Goal: Communication & Community: Ask a question

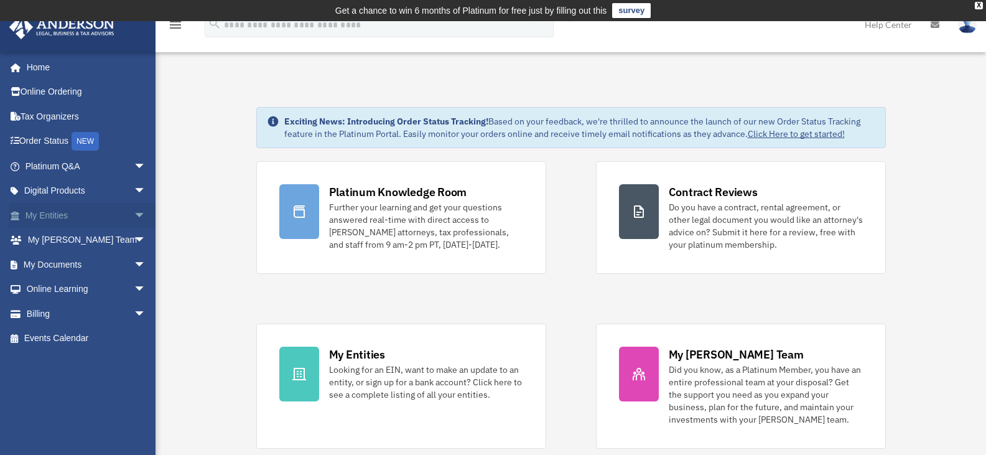
click at [134, 213] on span "arrow_drop_down" at bounding box center [146, 216] width 25 height 26
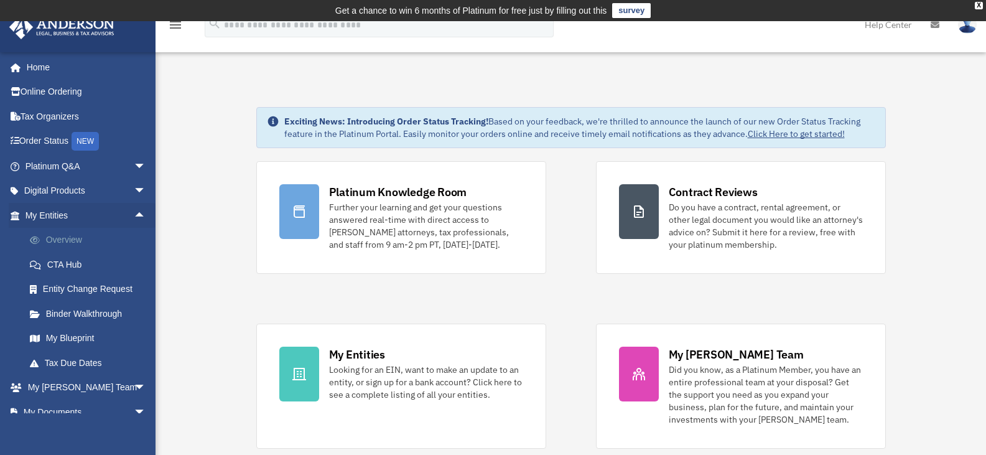
click at [81, 235] on link "Overview" at bounding box center [90, 240] width 147 height 25
click at [63, 242] on link "Overview" at bounding box center [90, 240] width 147 height 25
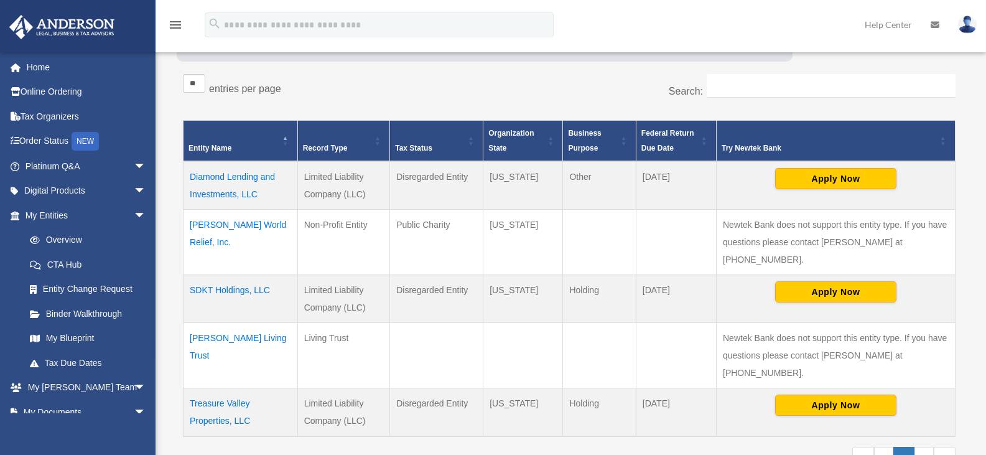
scroll to position [208, 0]
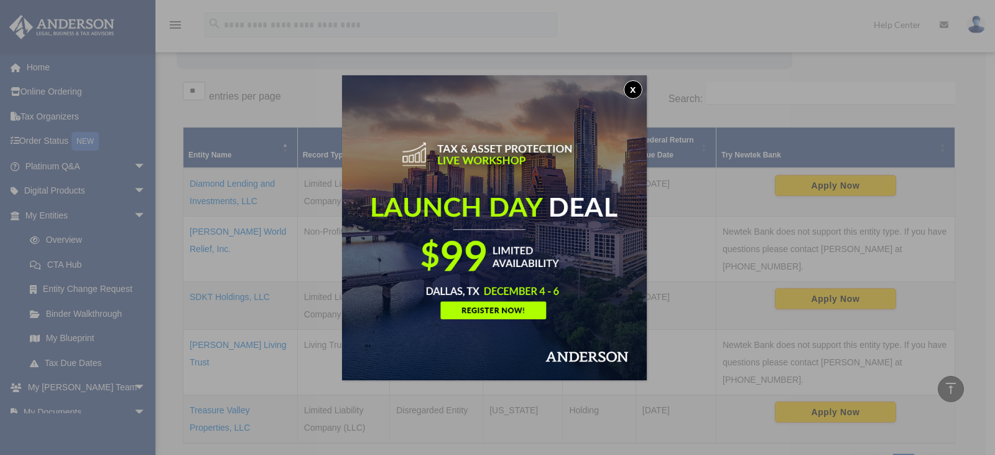
click at [639, 92] on button "x" at bounding box center [633, 89] width 19 height 19
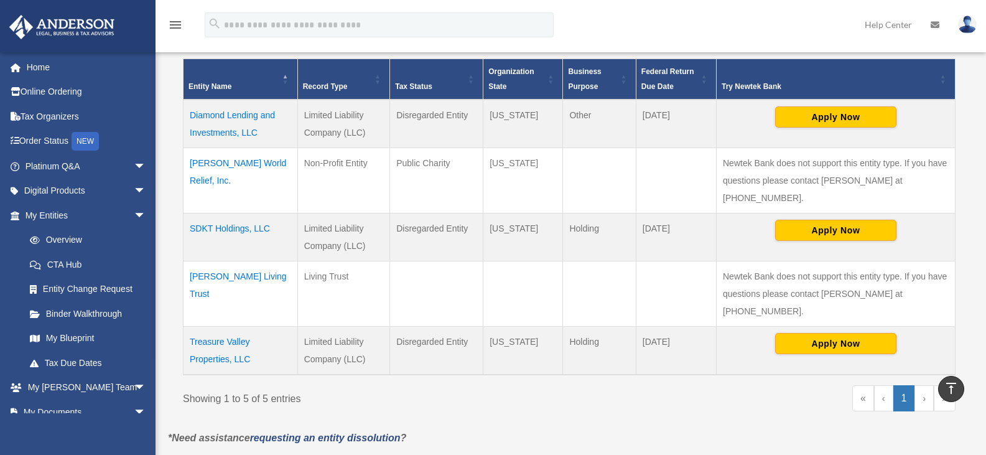
scroll to position [332, 0]
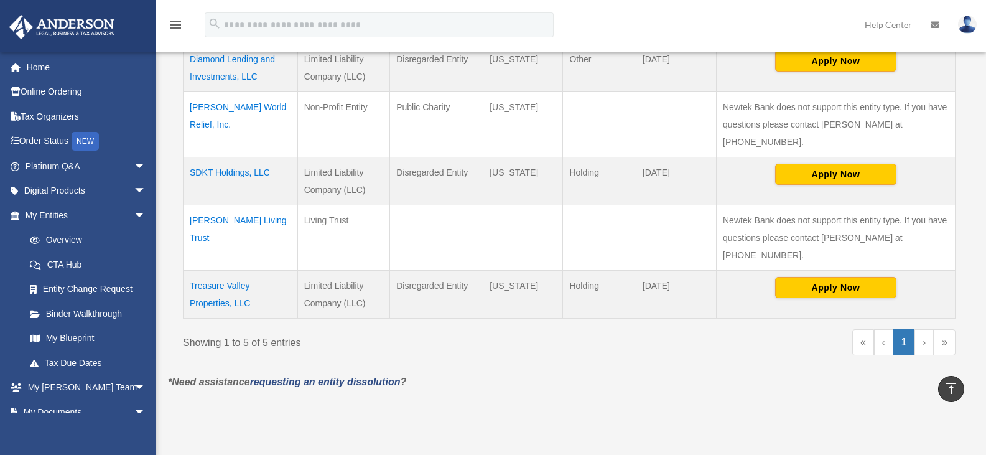
click at [253, 161] on td "SDKT Holdings, LLC" at bounding box center [240, 181] width 114 height 48
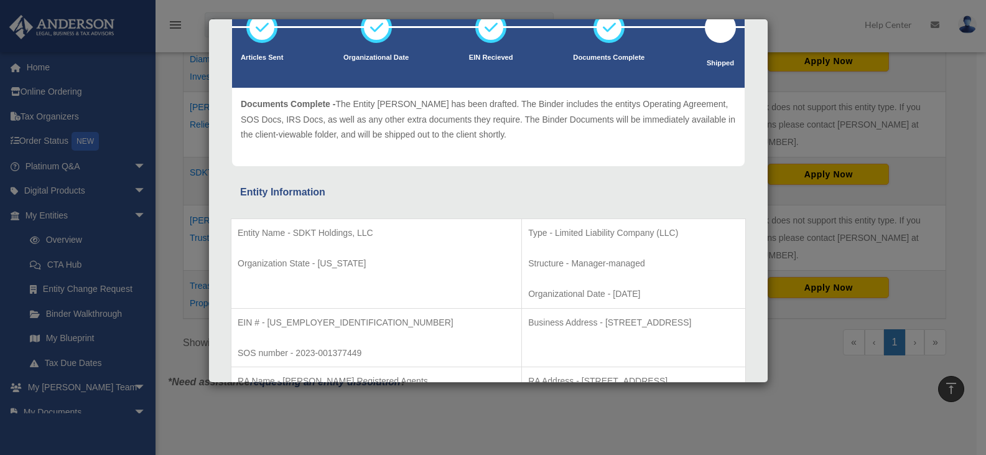
scroll to position [187, 0]
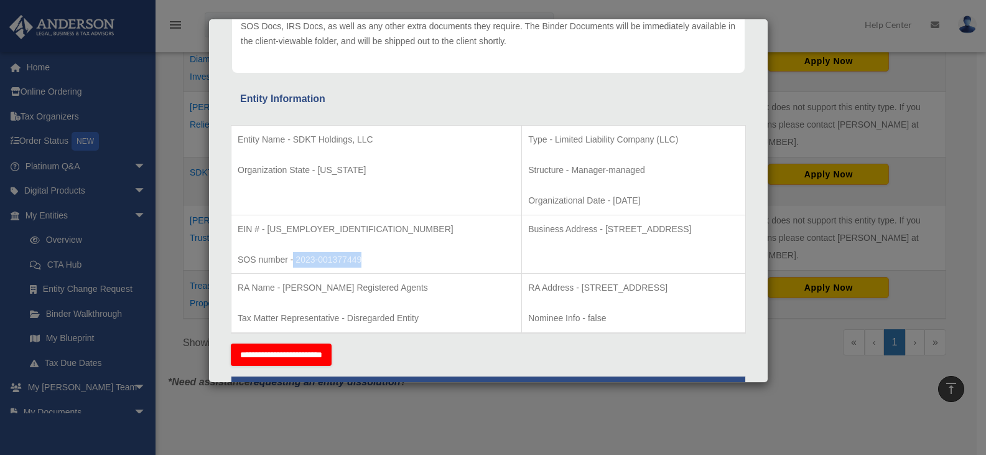
drag, startPoint x: 294, startPoint y: 261, endPoint x: 373, endPoint y: 253, distance: 79.4
click at [373, 253] on p "SOS number - 2023-001377449" at bounding box center [376, 260] width 277 height 16
drag, startPoint x: 345, startPoint y: 259, endPoint x: 276, endPoint y: 259, distance: 69.7
click at [345, 251] on td "EIN # - [US_EMPLOYER_IDENTIFICATION_NUMBER] SOS number - 2023-001377449" at bounding box center [376, 244] width 290 height 59
drag, startPoint x: 234, startPoint y: 226, endPoint x: 407, endPoint y: 254, distance: 174.7
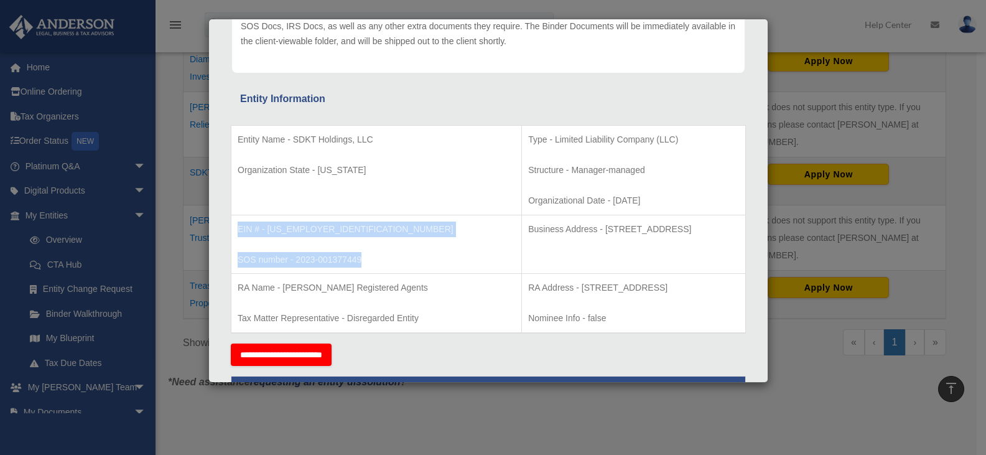
click at [407, 254] on td "EIN # - [US_EMPLOYER_IDENTIFICATION_NUMBER] SOS number - 2023-001377449" at bounding box center [376, 244] width 290 height 59
copy td "EIN # - [US_EMPLOYER_IDENTIFICATION_NUMBER] SOS number - 2023-001377449"
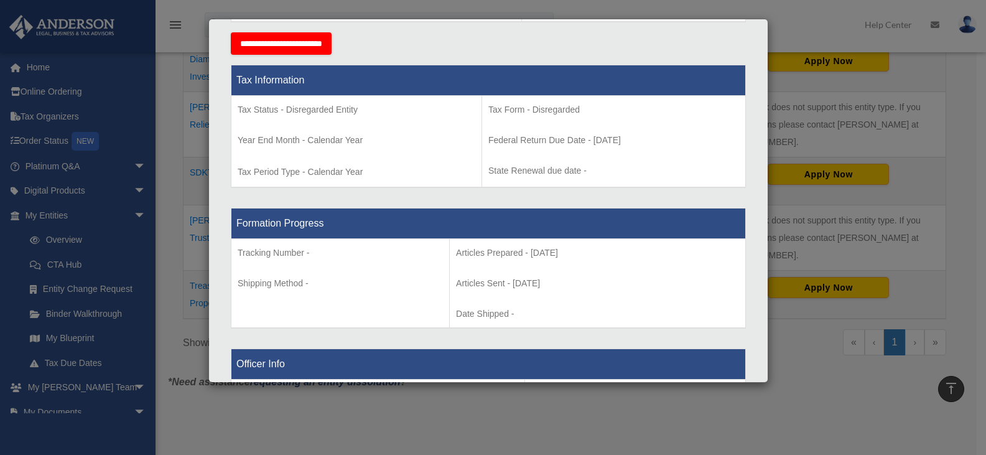
scroll to position [373, 0]
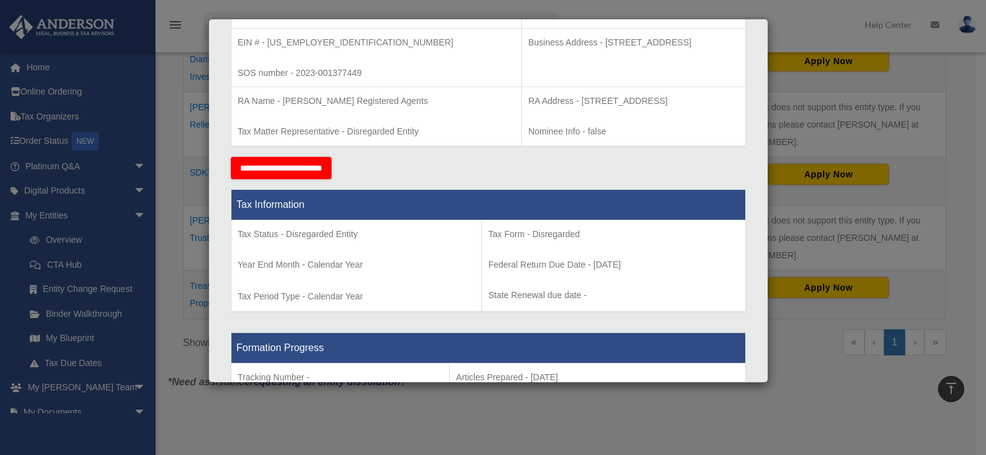
click at [514, 157] on div "**********" at bounding box center [488, 168] width 515 height 22
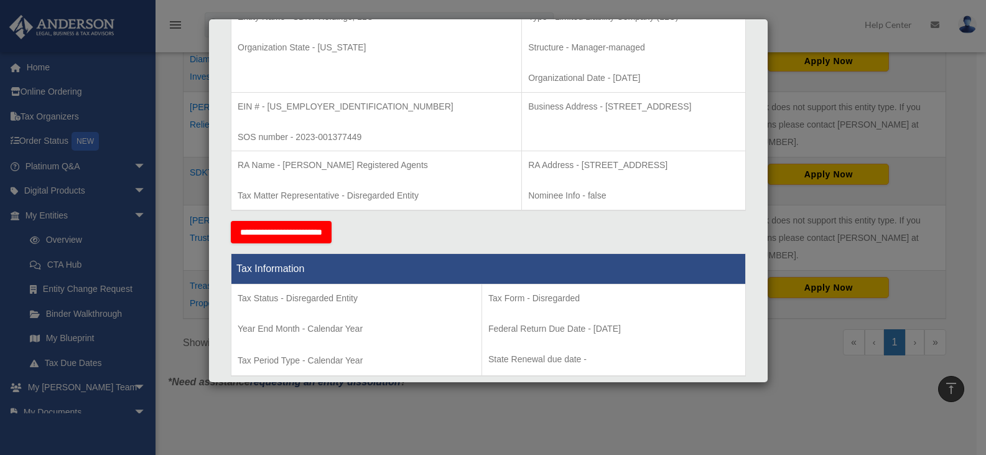
scroll to position [249, 0]
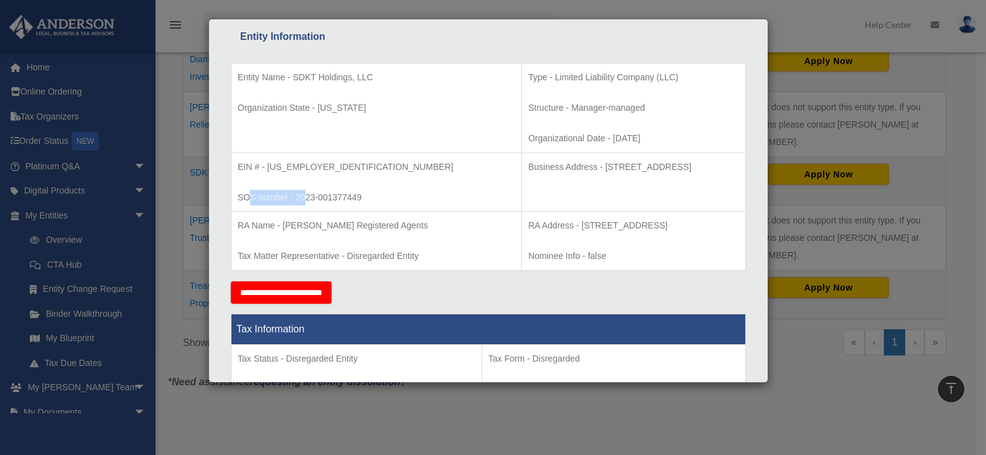
drag, startPoint x: 249, startPoint y: 202, endPoint x: 305, endPoint y: 197, distance: 56.2
click at [305, 197] on p "SOS number - 2023-001377449" at bounding box center [376, 198] width 277 height 16
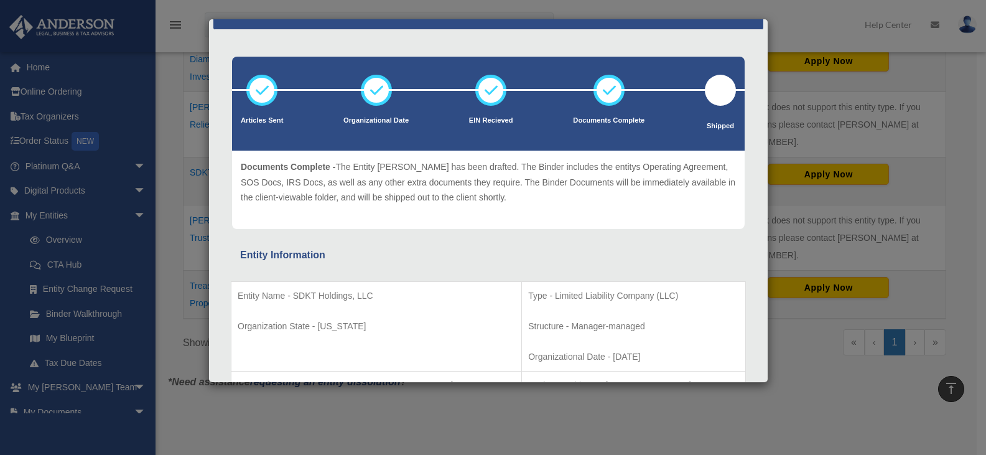
scroll to position [0, 0]
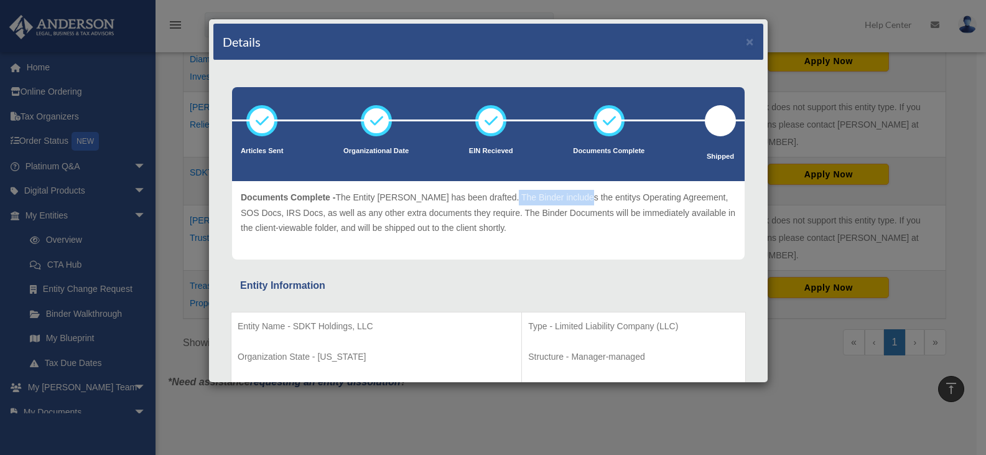
drag, startPoint x: 499, startPoint y: 200, endPoint x: 570, endPoint y: 200, distance: 70.9
click at [570, 200] on p "Documents Complete - The Entity [PERSON_NAME] has been drafted. The Binder incl…" at bounding box center [488, 213] width 495 height 46
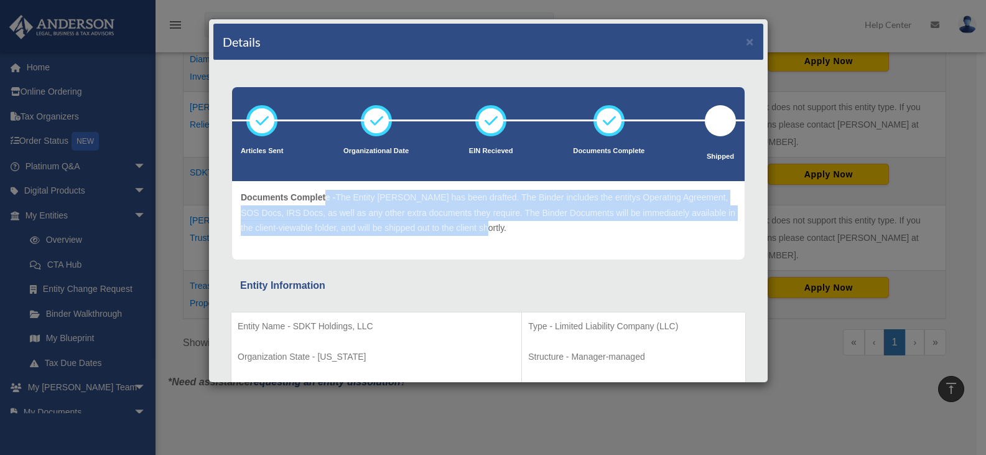
drag, startPoint x: 327, startPoint y: 196, endPoint x: 569, endPoint y: 233, distance: 244.1
click at [569, 233] on p "Documents Complete - The Entity [PERSON_NAME] has been drafted. The Binder incl…" at bounding box center [488, 213] width 495 height 46
drag, startPoint x: 391, startPoint y: 197, endPoint x: 512, endPoint y: 246, distance: 130.9
click at [512, 246] on div "Article Sent - The Articles have been submitted to the Secretary of State. The …" at bounding box center [488, 220] width 513 height 78
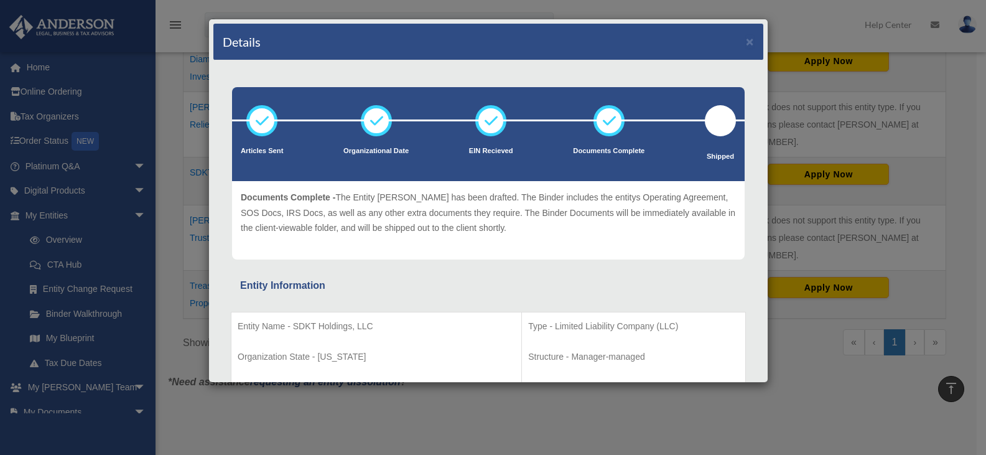
click at [512, 246] on div "Article Sent - The Articles have been submitted to the Secretary of State. The …" at bounding box center [488, 220] width 495 height 61
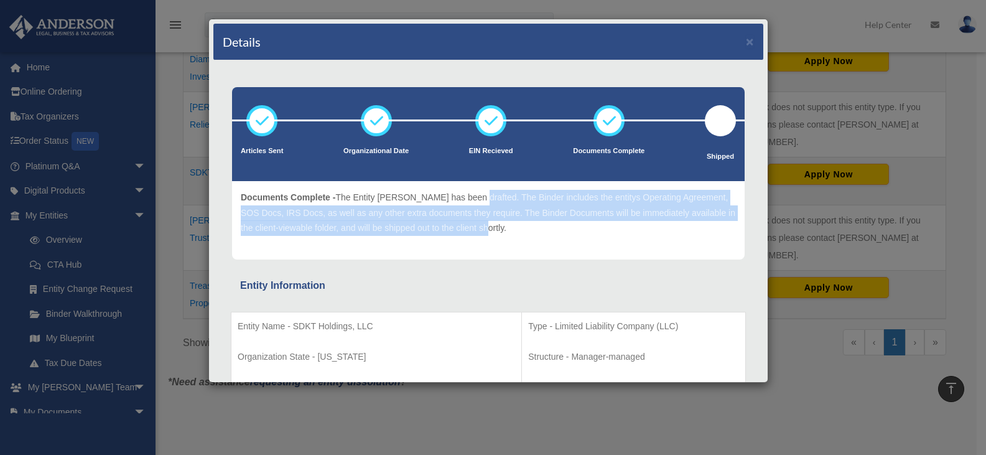
drag, startPoint x: 469, startPoint y: 199, endPoint x: 504, endPoint y: 239, distance: 53.8
click at [504, 239] on div "Article Sent - The Articles have been submitted to the Secretary of State. The …" at bounding box center [488, 220] width 495 height 61
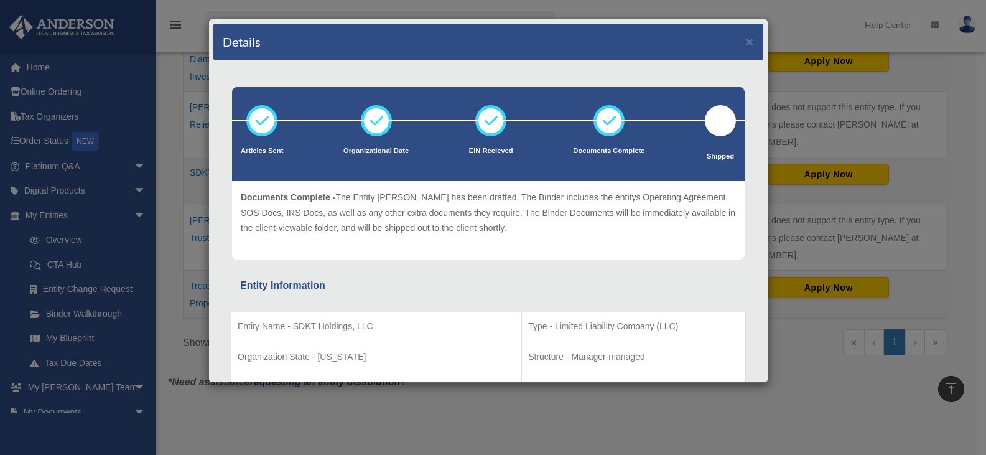
click at [504, 239] on div "Article Sent - The Articles have been submitted to the Secretary of State. The …" at bounding box center [488, 220] width 495 height 61
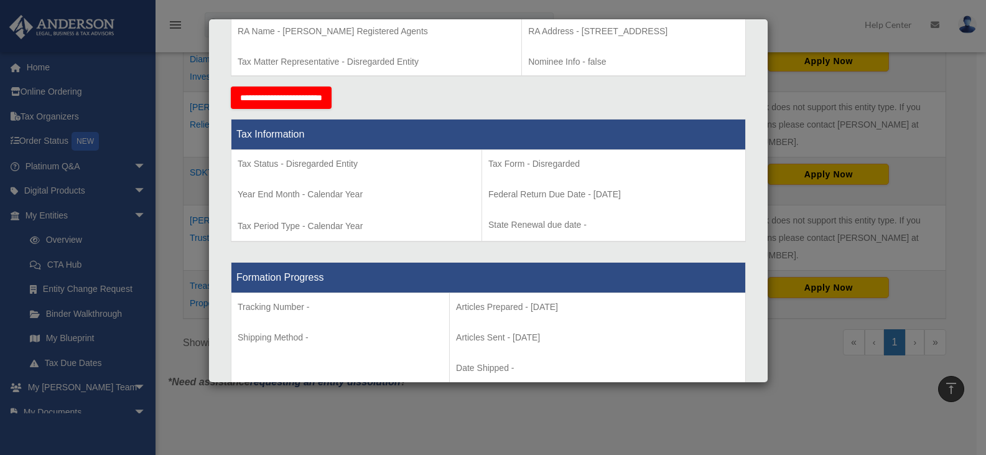
scroll to position [187, 0]
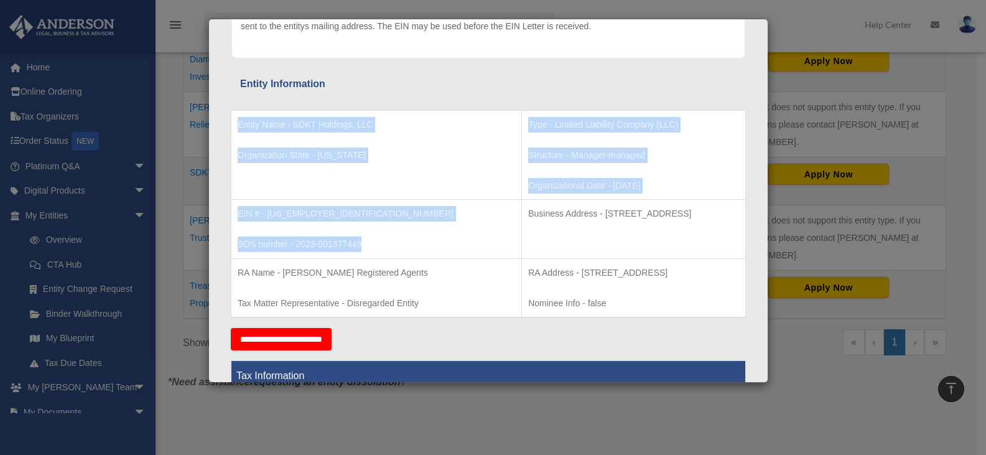
drag, startPoint x: 383, startPoint y: 245, endPoint x: 225, endPoint y: 211, distance: 161.5
click at [262, 215] on p "EIN # - [US_EMPLOYER_IDENTIFICATION_NUMBER]" at bounding box center [376, 214] width 277 height 16
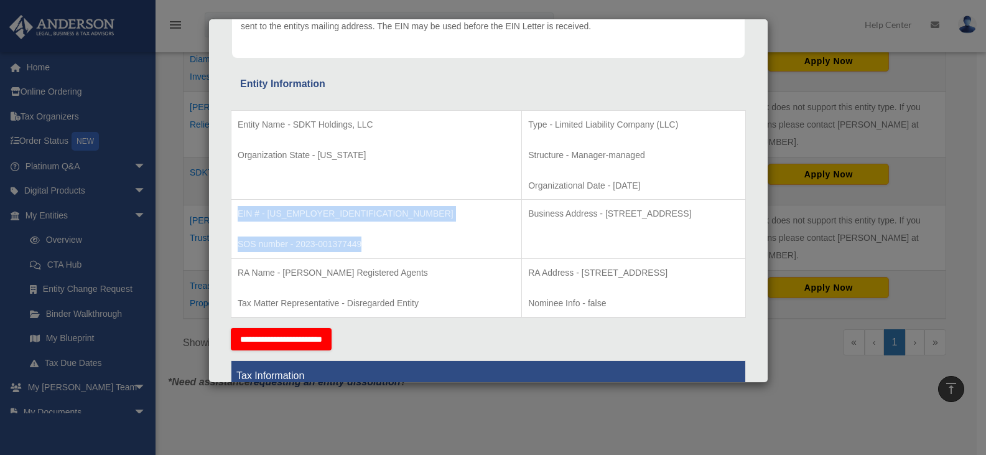
drag, startPoint x: 366, startPoint y: 240, endPoint x: 236, endPoint y: 213, distance: 132.7
click at [236, 213] on td "EIN # - [US_EMPLOYER_IDENTIFICATION_NUMBER] SOS number - 2023-001377449" at bounding box center [376, 229] width 290 height 59
copy td "EIN # - [US_EMPLOYER_IDENTIFICATION_NUMBER] SOS number - 2023-001377449"
click at [281, 215] on p "EIN # - [US_EMPLOYER_IDENTIFICATION_NUMBER]" at bounding box center [376, 214] width 277 height 16
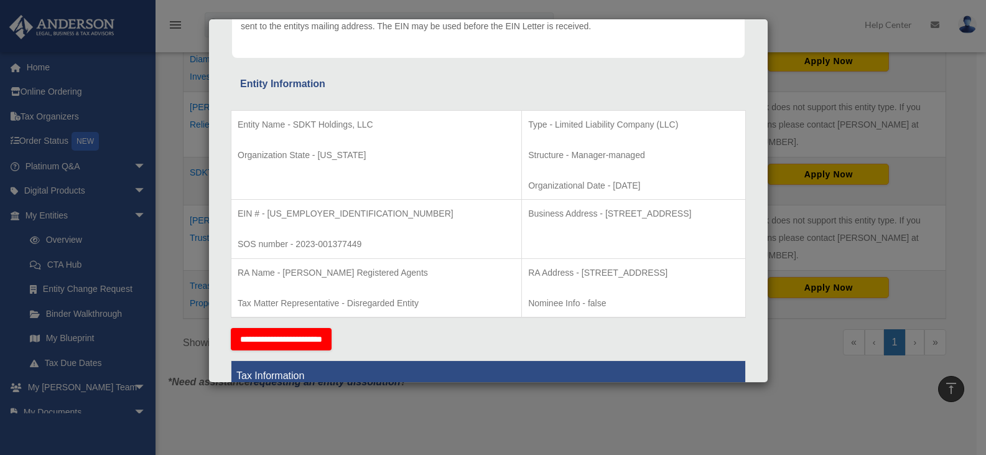
click at [304, 249] on p "SOS number - 2023-001377449" at bounding box center [376, 244] width 277 height 16
click at [294, 223] on td "EIN # - [US_EMPLOYER_IDENTIFICATION_NUMBER] SOS number - 2023-001377449" at bounding box center [376, 229] width 290 height 59
drag, startPoint x: 302, startPoint y: 141, endPoint x: 318, endPoint y: 166, distance: 30.2
click at [318, 166] on td "Entity Name - SDKT Holdings, LLC Organization State - [US_STATE]" at bounding box center [376, 155] width 290 height 90
click at [563, 191] on p "Organizational Date - [DATE]" at bounding box center [633, 186] width 211 height 16
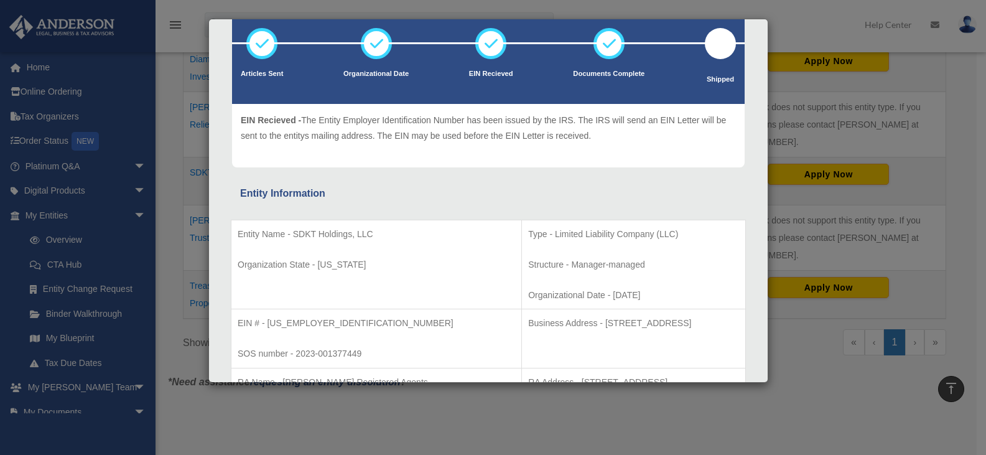
scroll to position [0, 0]
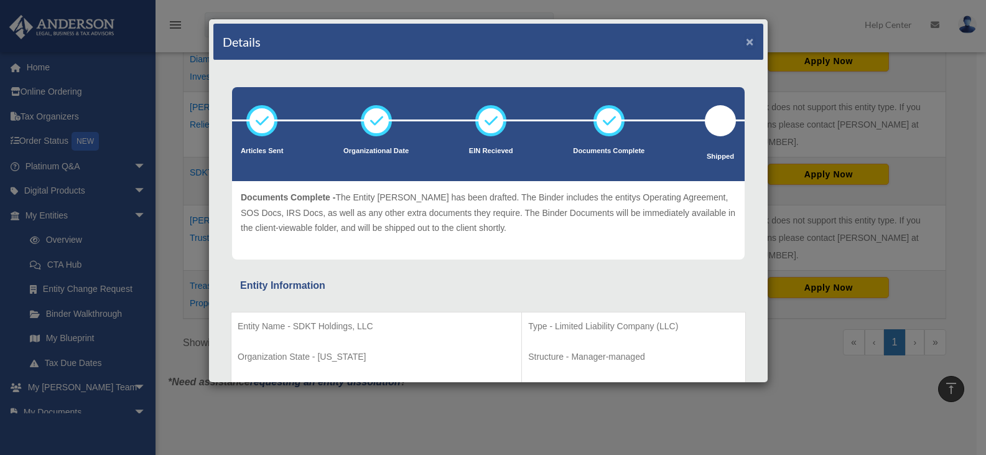
click at [746, 44] on button "×" at bounding box center [750, 41] width 8 height 13
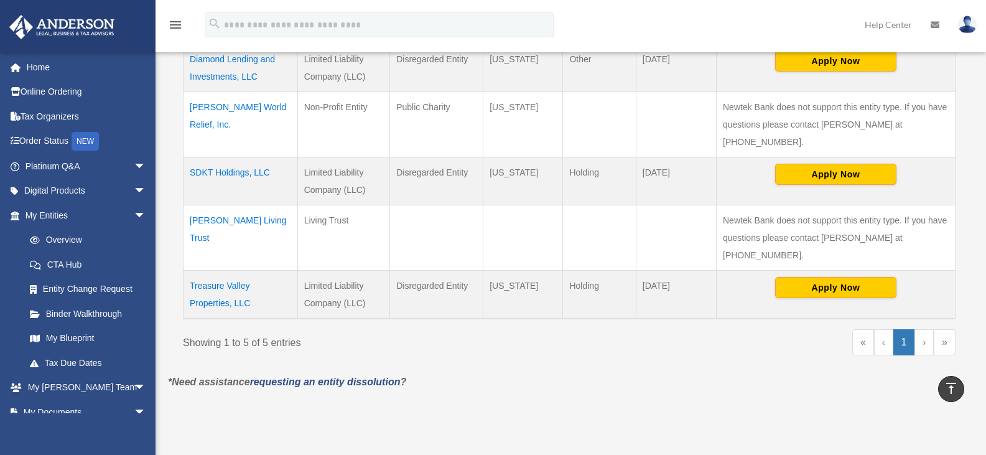
click at [247, 157] on td "SDKT Holdings, LLC" at bounding box center [240, 181] width 114 height 48
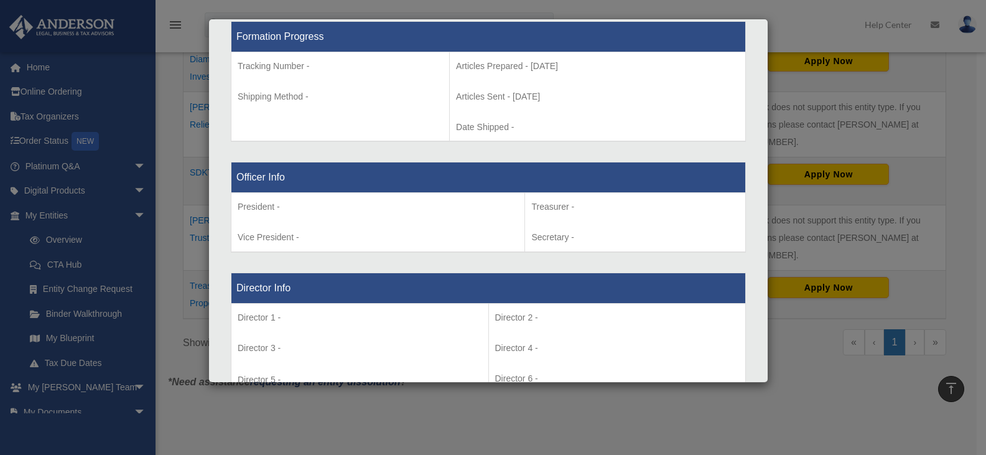
scroll to position [622, 0]
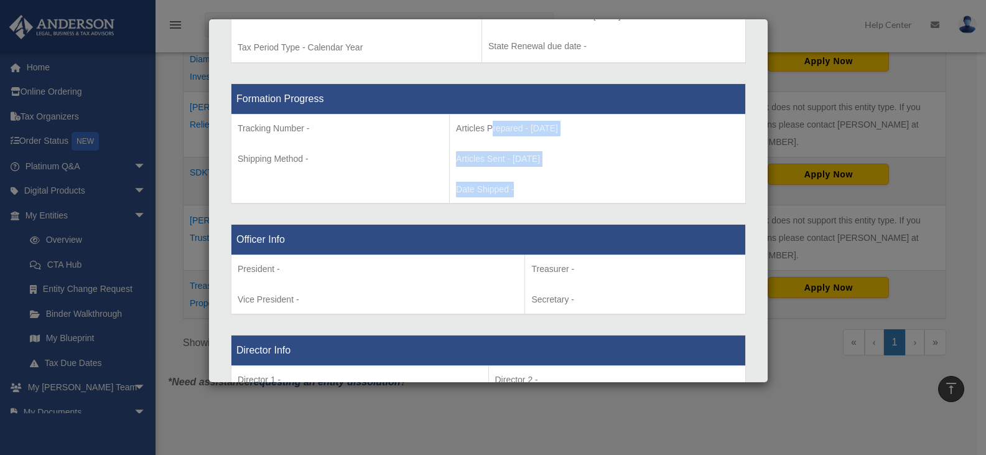
drag, startPoint x: 469, startPoint y: 128, endPoint x: 522, endPoint y: 179, distance: 73.5
click at [522, 179] on td "Articles Prepared - [DATE] Articles Sent - [DATE] Date Shipped -" at bounding box center [598, 159] width 296 height 90
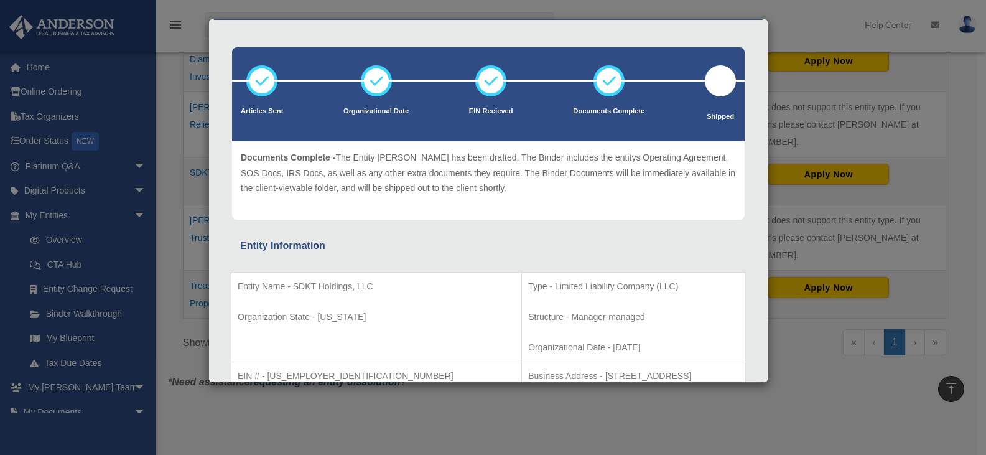
scroll to position [0, 0]
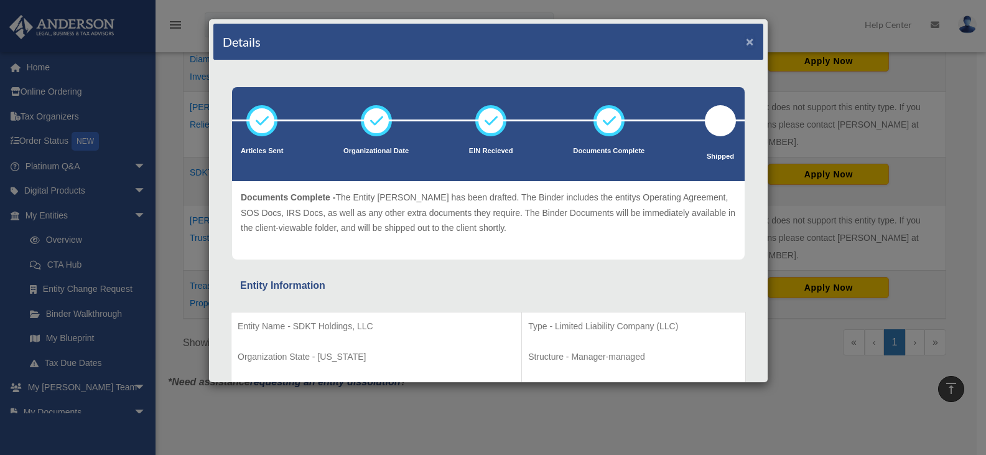
click at [746, 45] on button "×" at bounding box center [750, 41] width 8 height 13
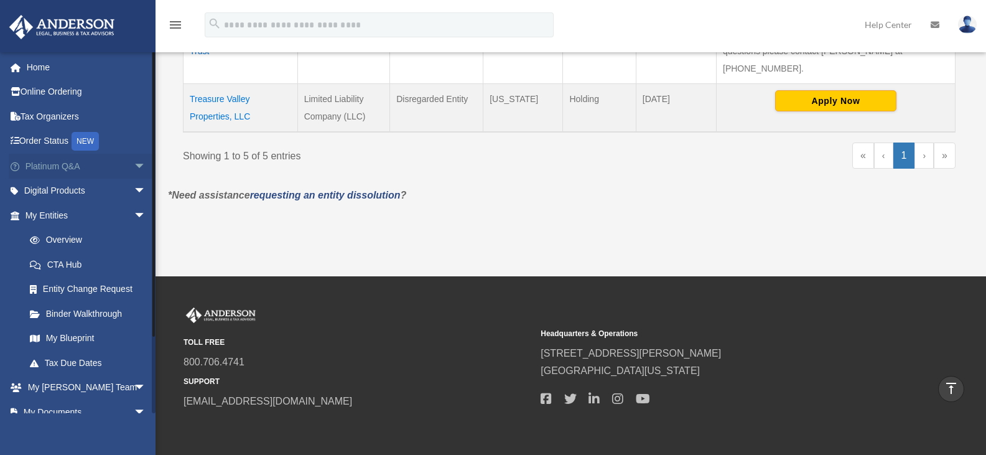
click at [134, 162] on span "arrow_drop_down" at bounding box center [146, 167] width 25 height 26
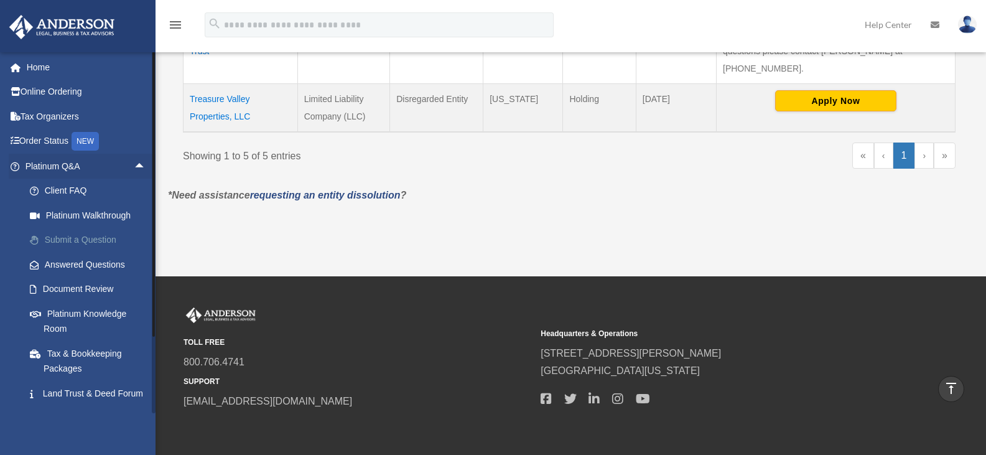
click at [96, 237] on link "Submit a Question" at bounding box center [90, 240] width 147 height 25
click at [118, 242] on link "Submit a Question" at bounding box center [90, 240] width 147 height 25
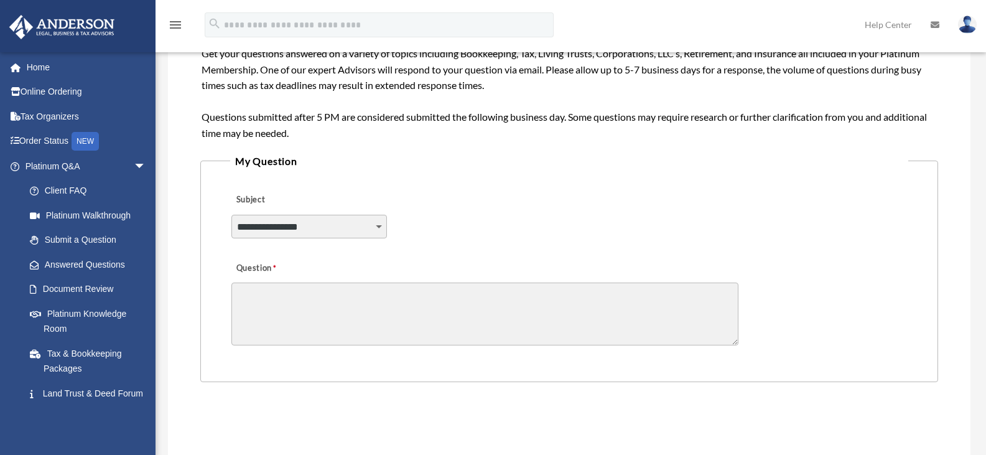
scroll to position [249, 0]
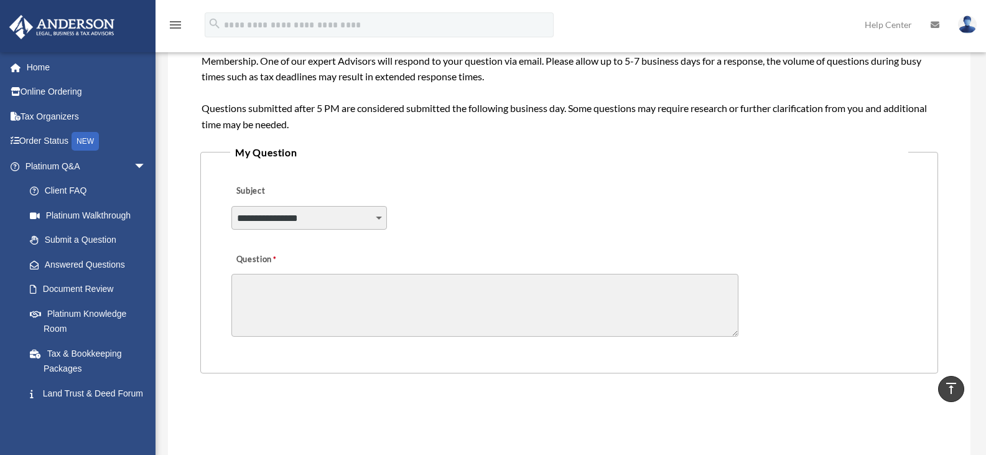
click at [371, 220] on select "**********" at bounding box center [308, 218] width 155 height 24
select select "******"
click at [231, 206] on select "**********" at bounding box center [308, 218] width 155 height 24
click at [380, 282] on textarea "Question" at bounding box center [484, 305] width 507 height 63
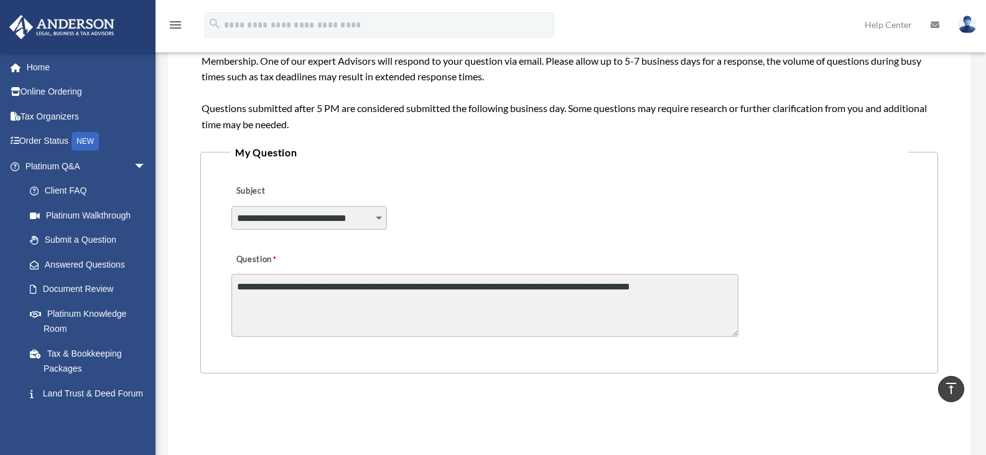
click at [401, 289] on textarea "**********" at bounding box center [484, 305] width 507 height 63
click at [720, 284] on textarea "**********" at bounding box center [484, 305] width 507 height 63
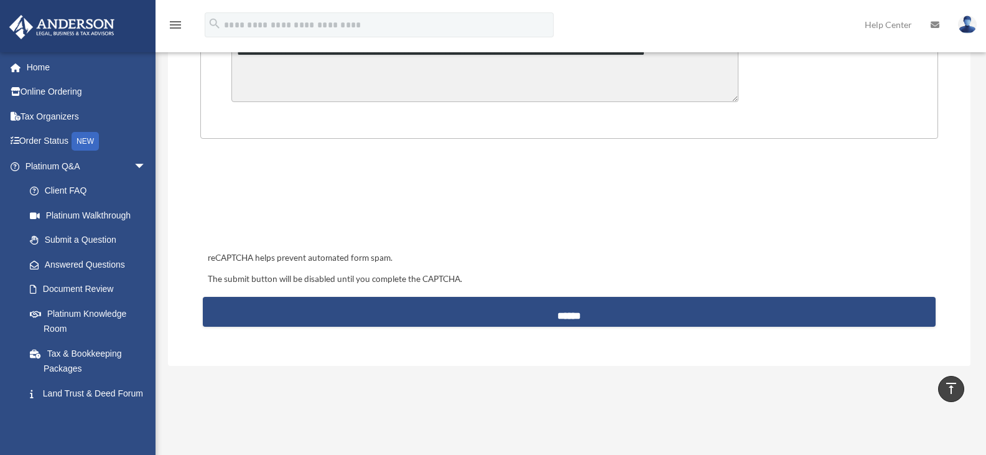
scroll to position [498, 0]
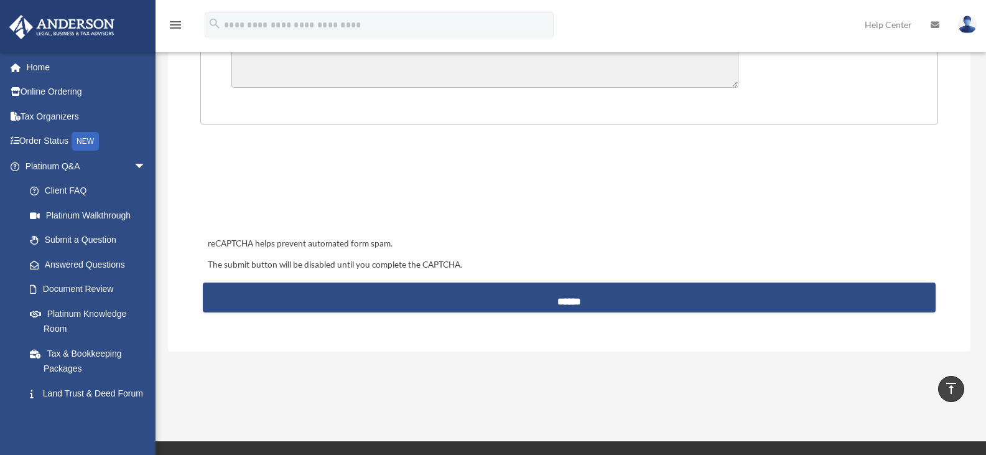
type textarea "**********"
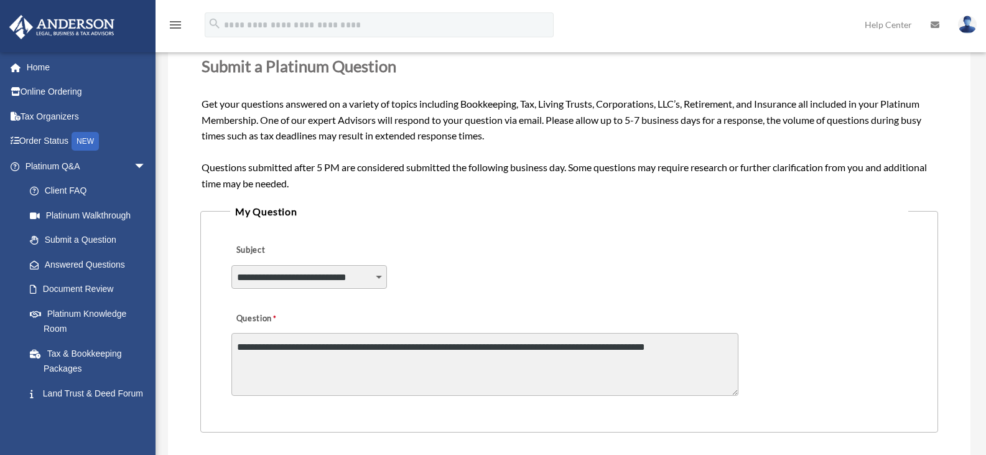
scroll to position [311, 0]
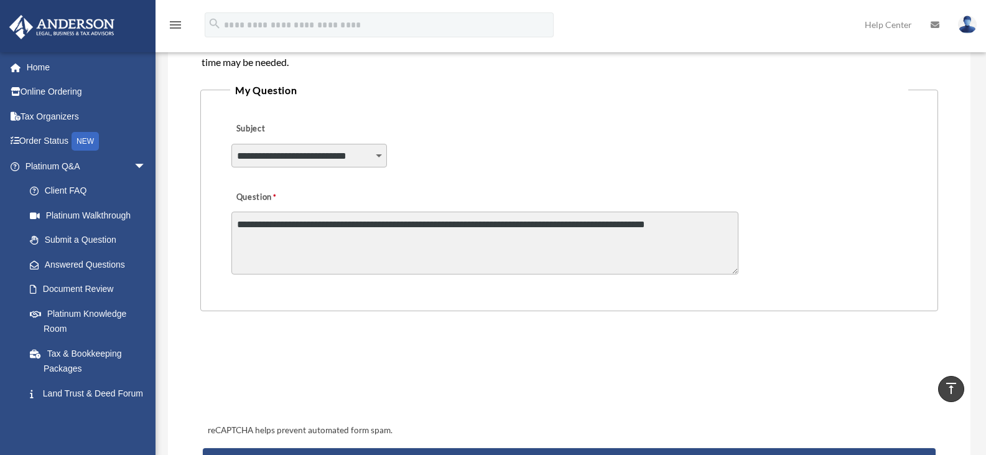
drag, startPoint x: 360, startPoint y: 228, endPoint x: 494, endPoint y: 218, distance: 134.7
click at [361, 228] on textarea "**********" at bounding box center [484, 242] width 507 height 63
click at [494, 218] on textarea "**********" at bounding box center [484, 242] width 507 height 63
click at [592, 220] on textarea "**********" at bounding box center [484, 242] width 507 height 63
click at [702, 221] on textarea "**********" at bounding box center [484, 242] width 507 height 63
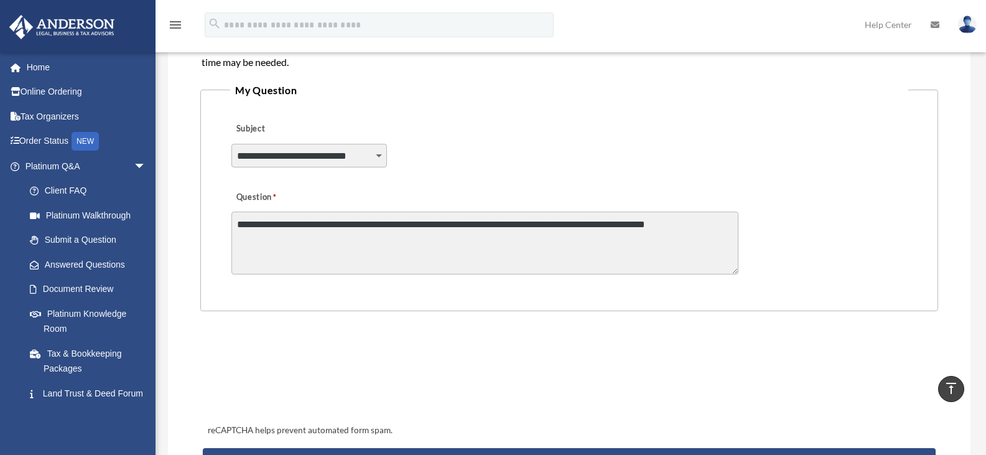
click at [681, 221] on textarea "**********" at bounding box center [484, 242] width 507 height 63
click at [707, 229] on textarea "**********" at bounding box center [484, 242] width 507 height 63
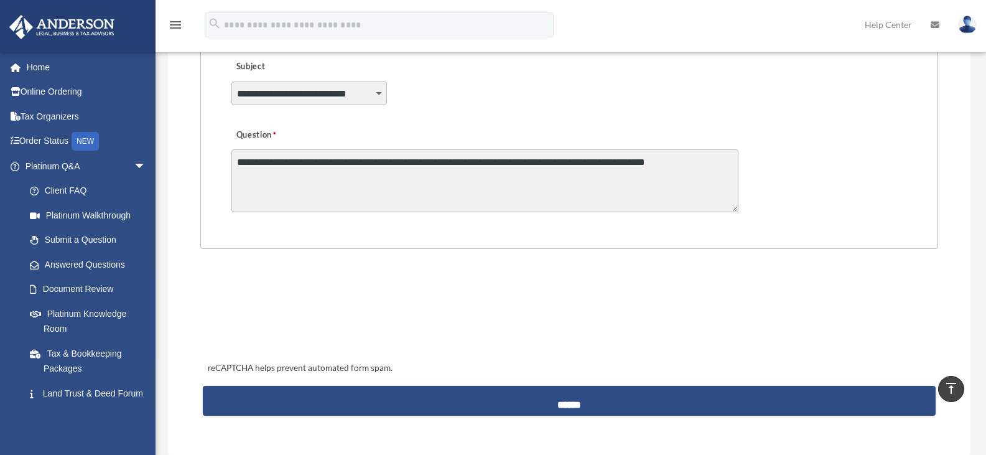
scroll to position [498, 0]
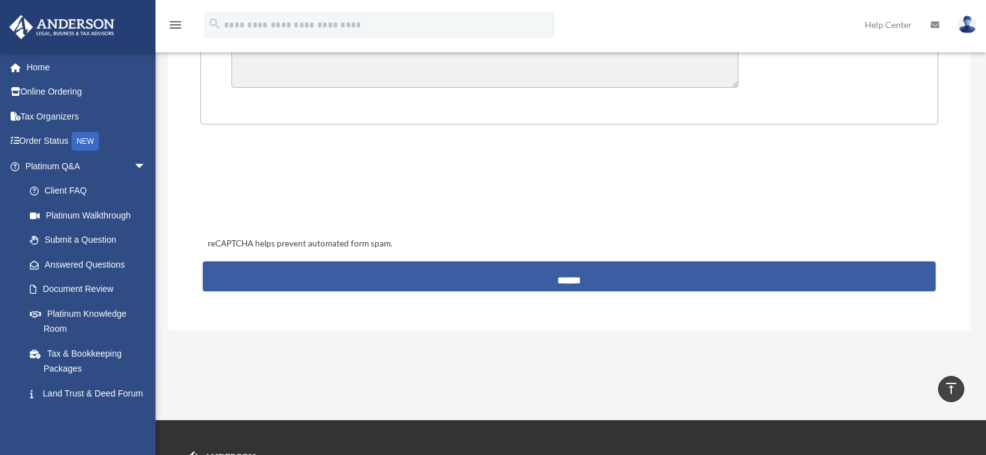
click at [626, 274] on input "******" at bounding box center [569, 276] width 733 height 30
